Goal: Participate in discussion

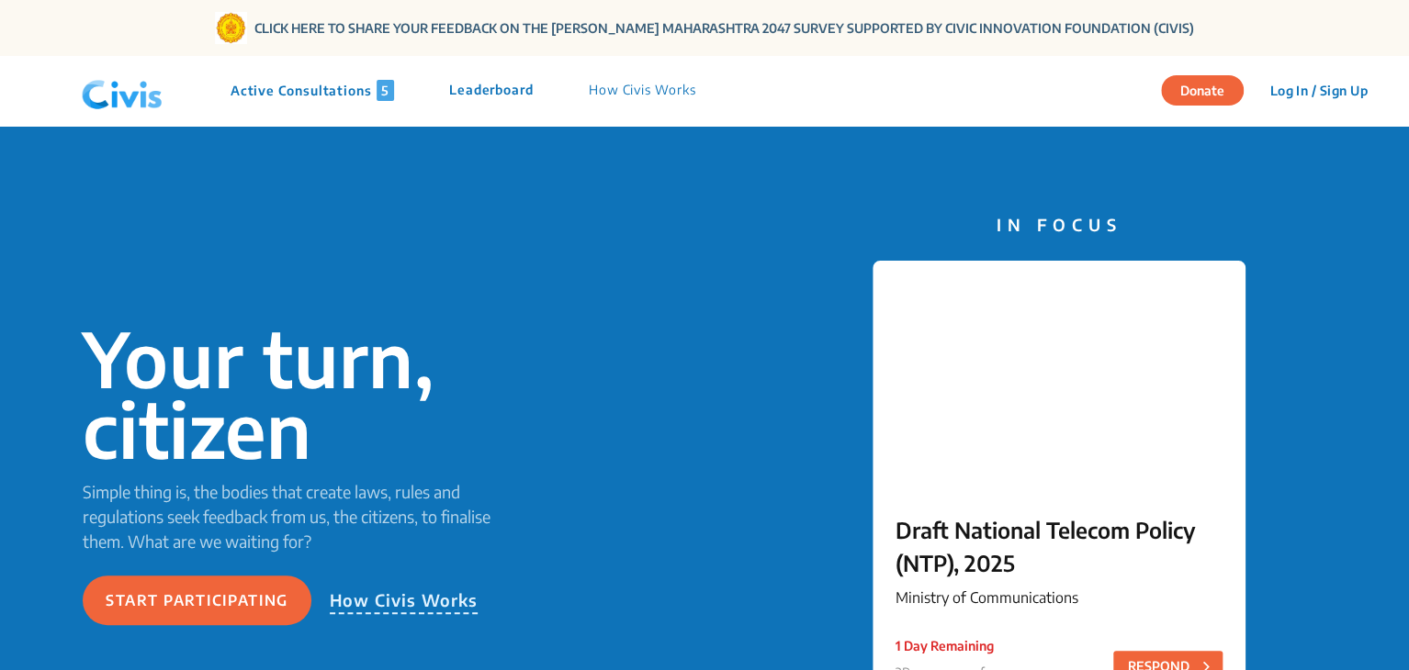
click at [290, 83] on p "Active Consultations 5" at bounding box center [312, 90] width 163 height 21
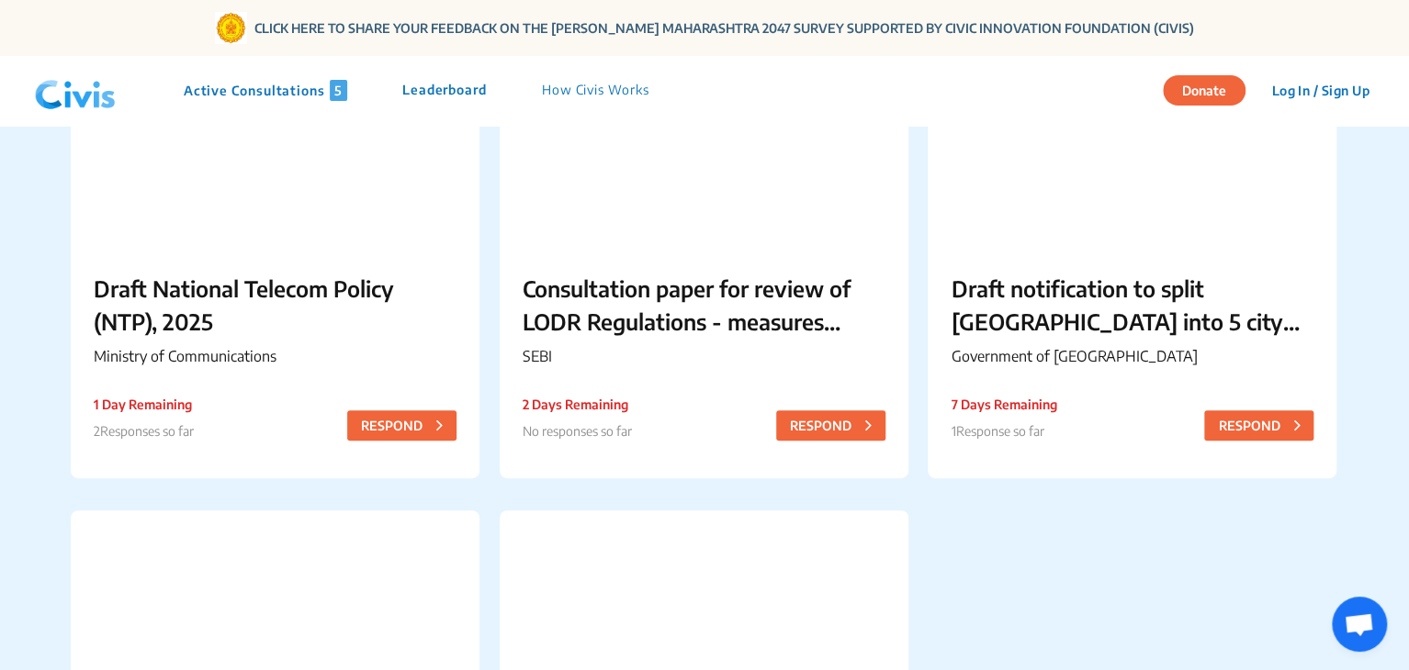
scroll to position [264, 0]
click at [1030, 310] on p "Draft notification to split [GEOGRAPHIC_DATA] into 5 city corporations/[GEOGRAP…" at bounding box center [1132, 306] width 363 height 66
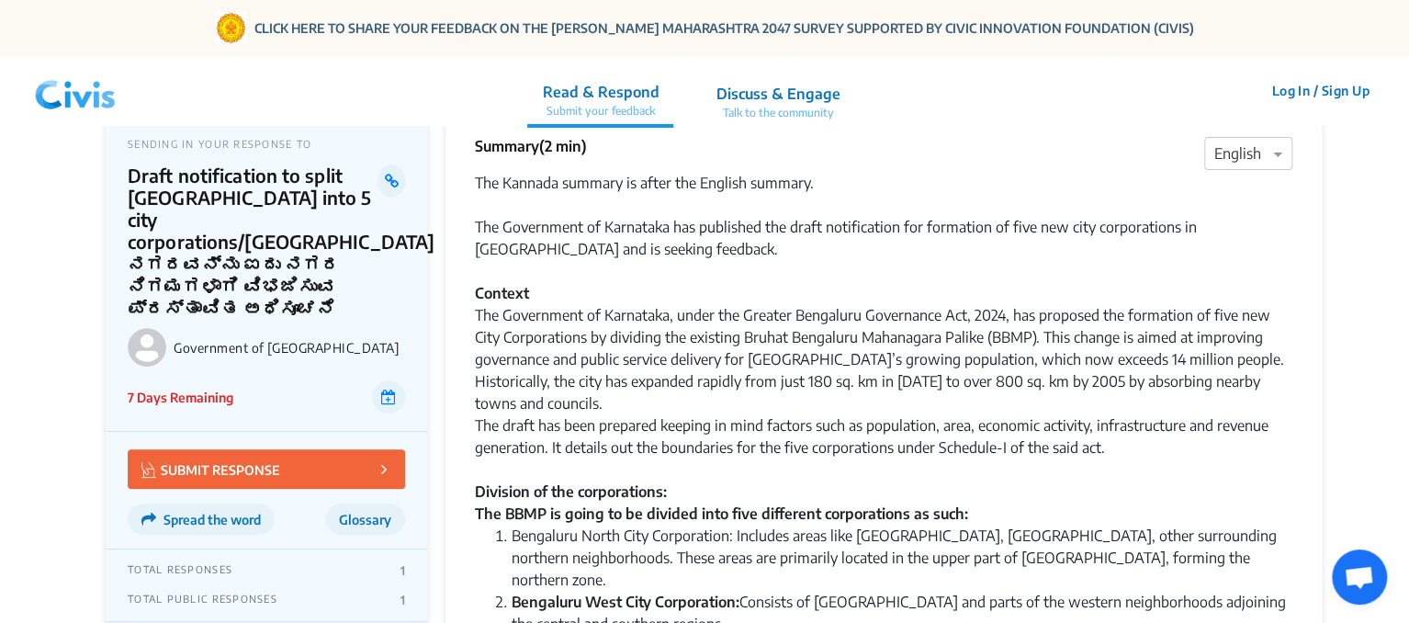
scroll to position [40, 0]
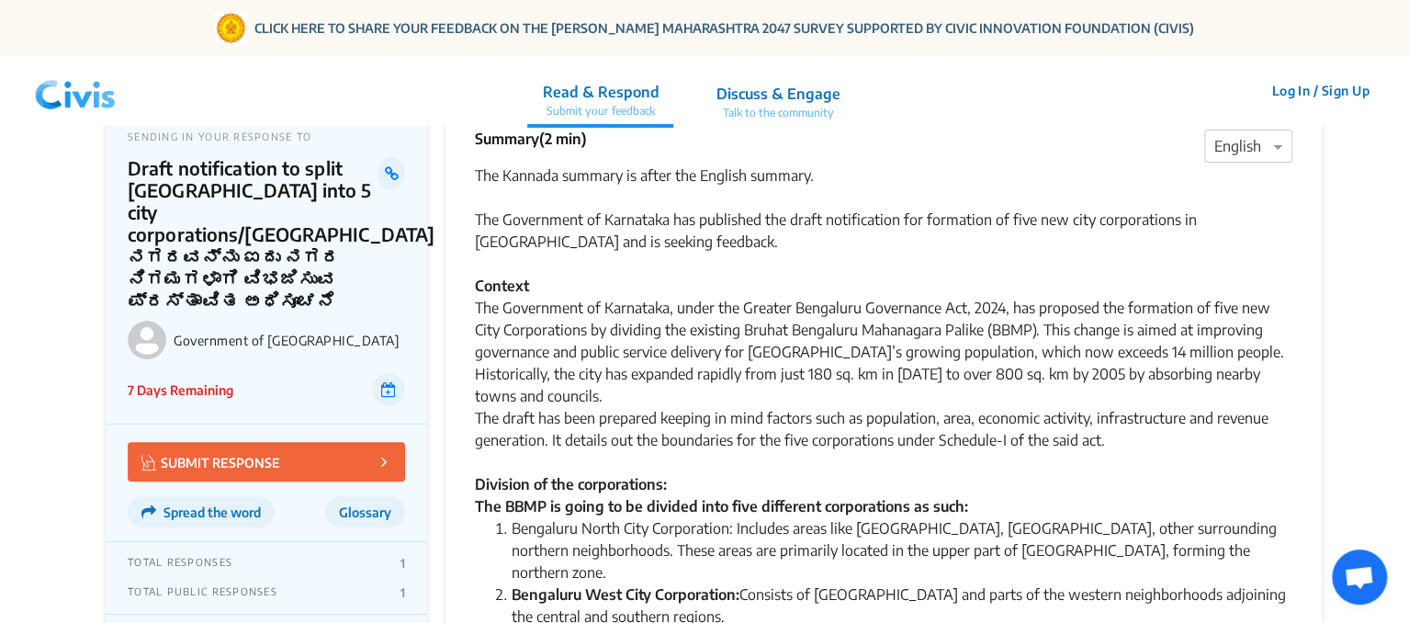
click at [1223, 164] on div "The Kannada summary is after the English summary. The Government of Karnataka h…" at bounding box center [883, 208] width 817 height 88
click at [1219, 152] on div at bounding box center [1248, 147] width 86 height 24
click at [1214, 210] on span "Hindi" at bounding box center [1231, 217] width 35 height 18
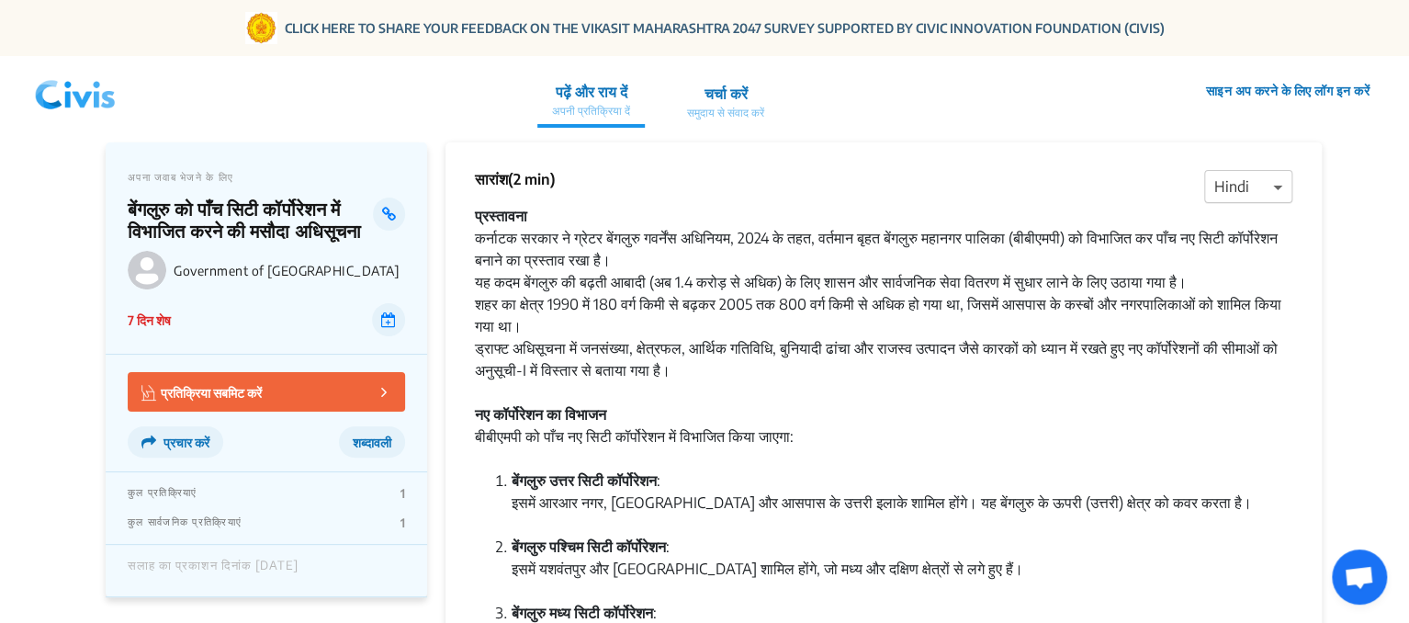
click at [1281, 196] on span at bounding box center [1279, 186] width 23 height 22
click at [1227, 226] on span "English" at bounding box center [1237, 221] width 47 height 18
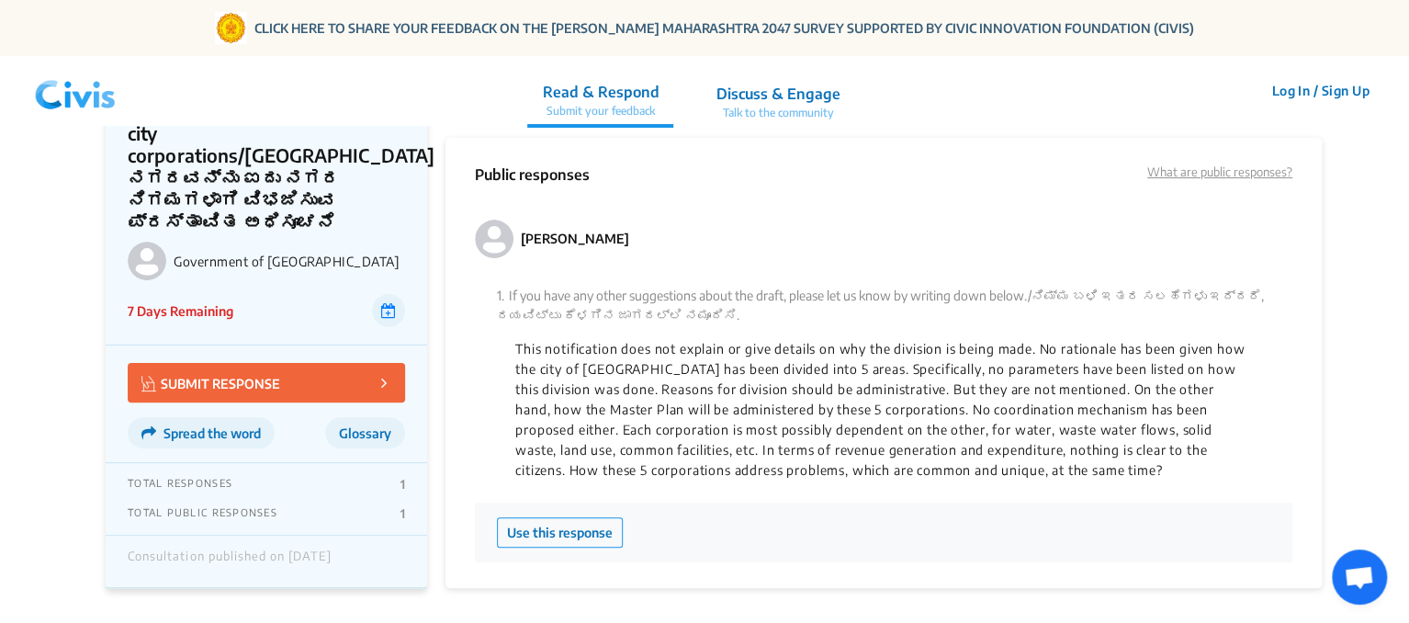
scroll to position [3564, 0]
click at [761, 93] on p "Discuss & Engage" at bounding box center [777, 94] width 124 height 22
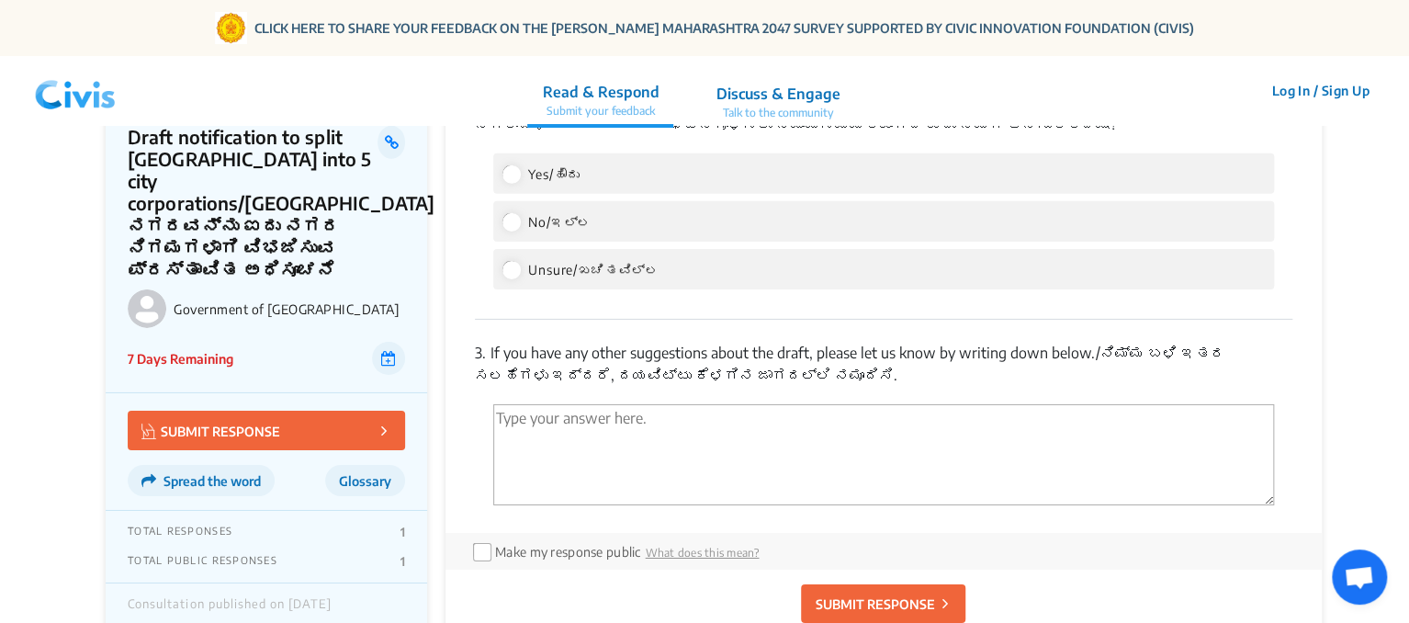
scroll to position [2855, 0]
